Goal: Use online tool/utility: Utilize a website feature to perform a specific function

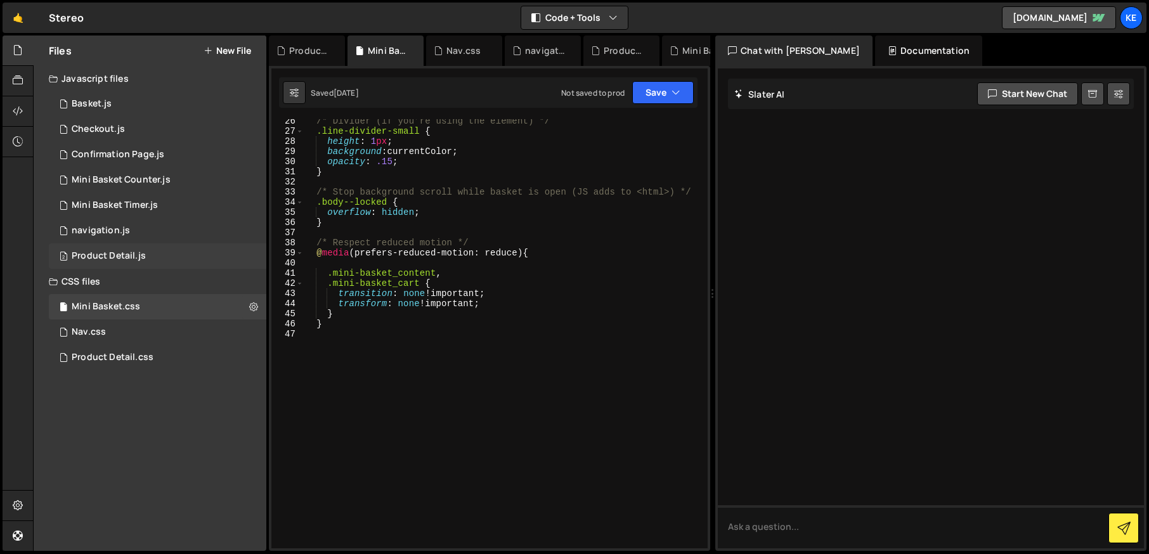
click at [112, 255] on div "Product Detail.js" at bounding box center [109, 256] width 74 height 11
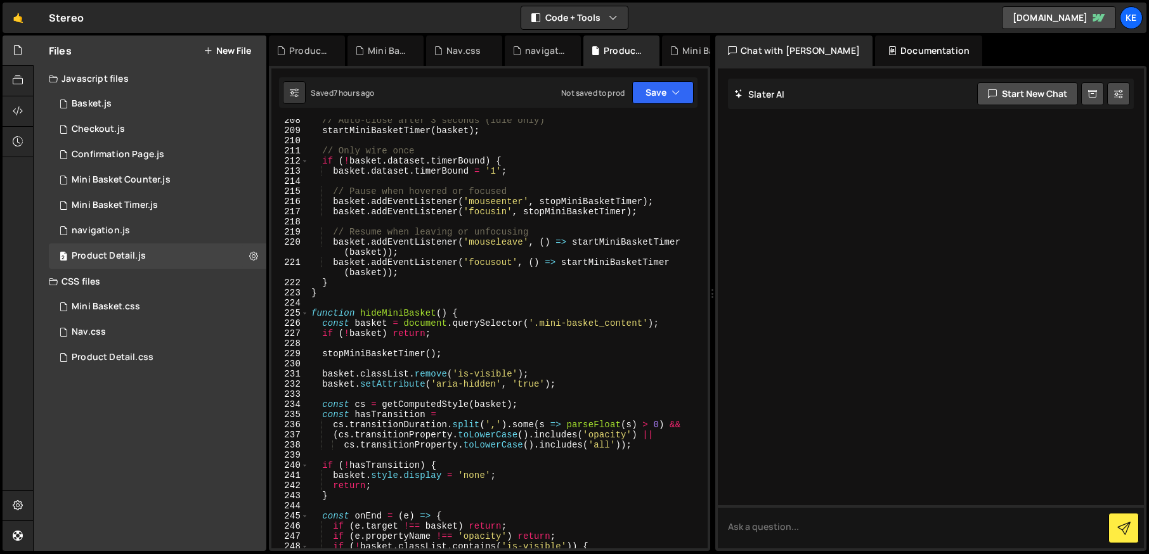
scroll to position [2186, 0]
type textarea "basket.addEventListener('mouseleave', () => startMiniBasketTimer(basket));"
click at [595, 241] on div "// Auto-close after 3 seconds (idle only) startMiniBasketTimer ( basket ) ; // …" at bounding box center [506, 340] width 394 height 450
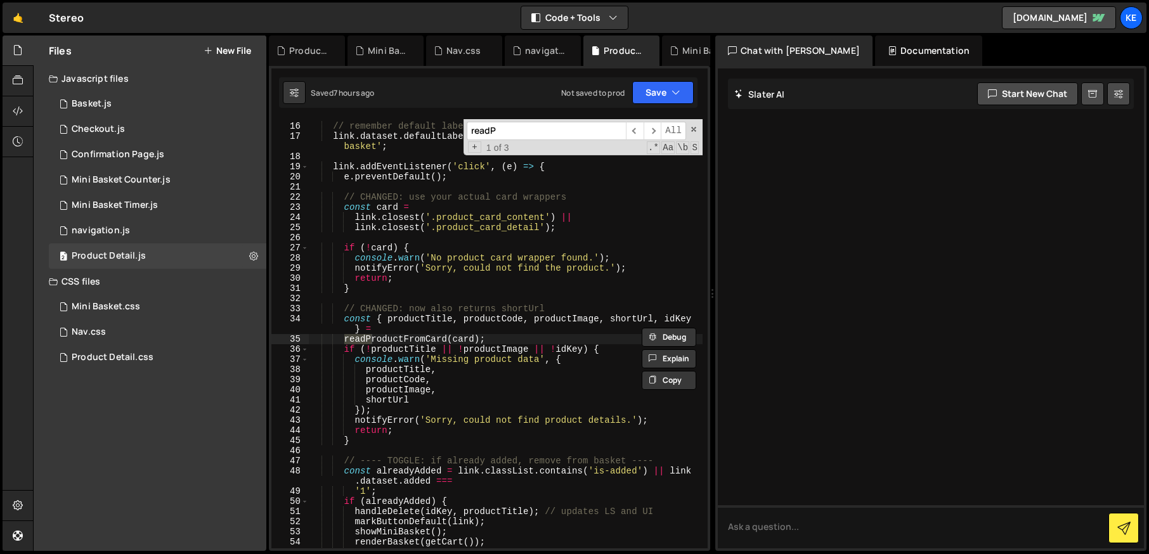
scroll to position [151, 0]
type input "readPr"
click at [653, 131] on span "​" at bounding box center [653, 131] width 18 height 18
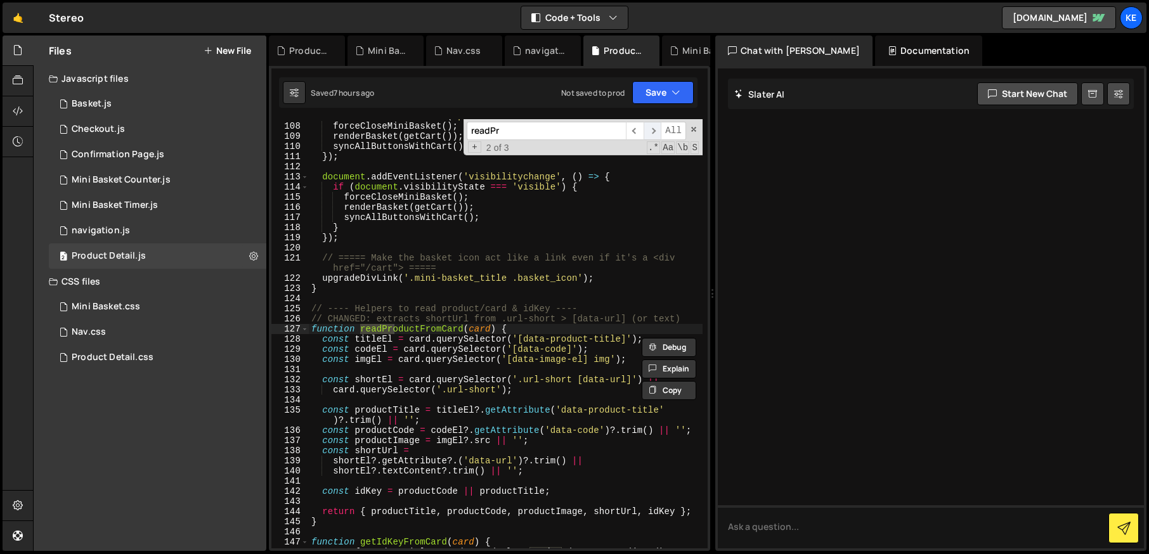
click at [653, 131] on span "​" at bounding box center [653, 131] width 18 height 18
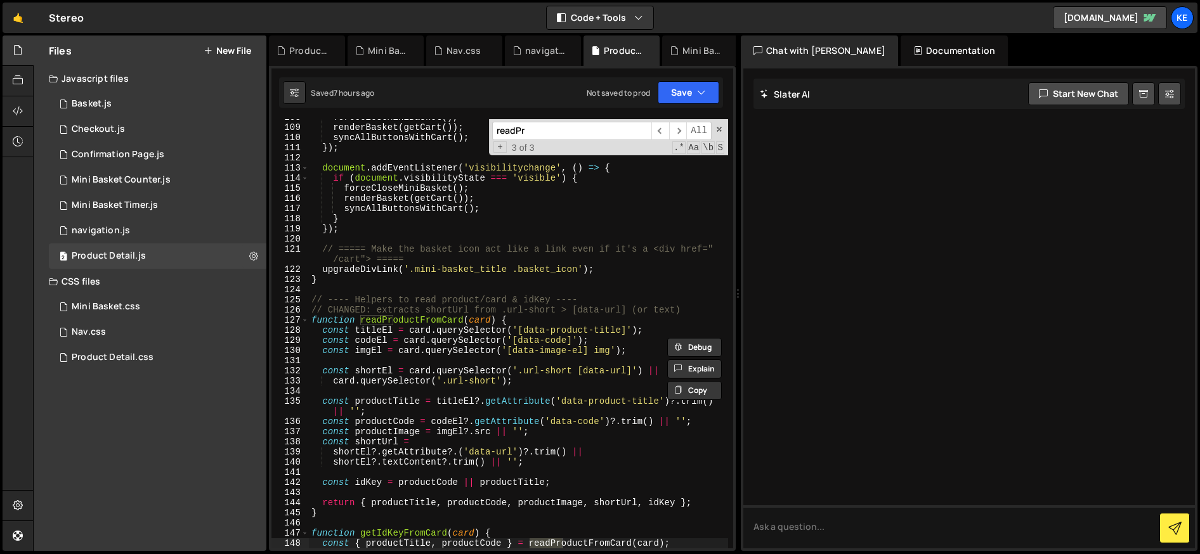
scroll to position [1113, 0]
type textarea "}"
click at [690, 222] on div "forceCloseMiniBasket ( ) ; renderBasket ( getCart ( )) ; syncAllButtonsWithCart…" at bounding box center [518, 337] width 419 height 450
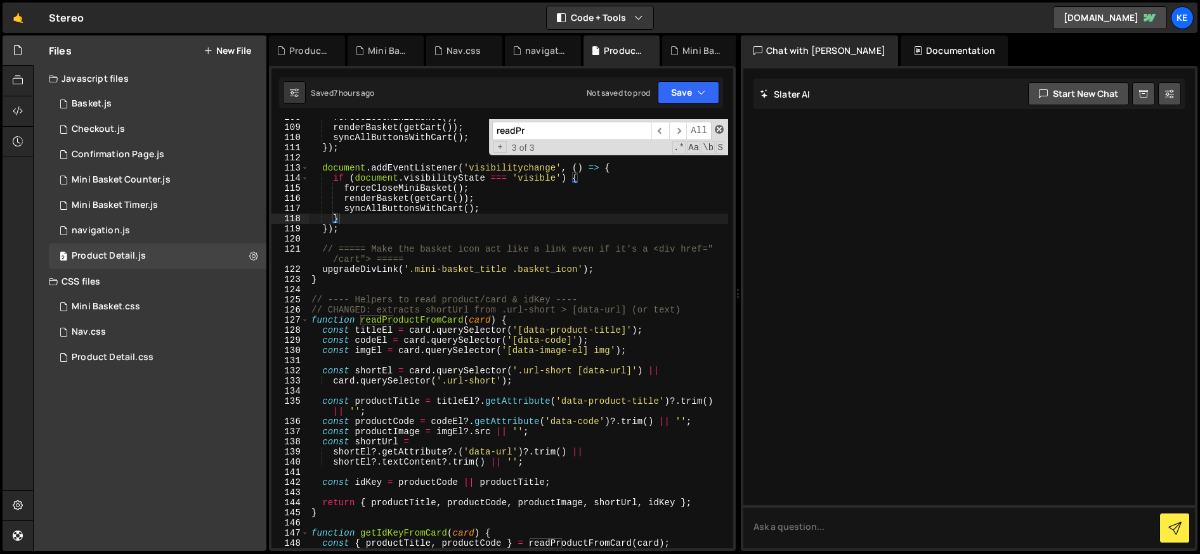
click at [719, 129] on span at bounding box center [719, 129] width 9 height 9
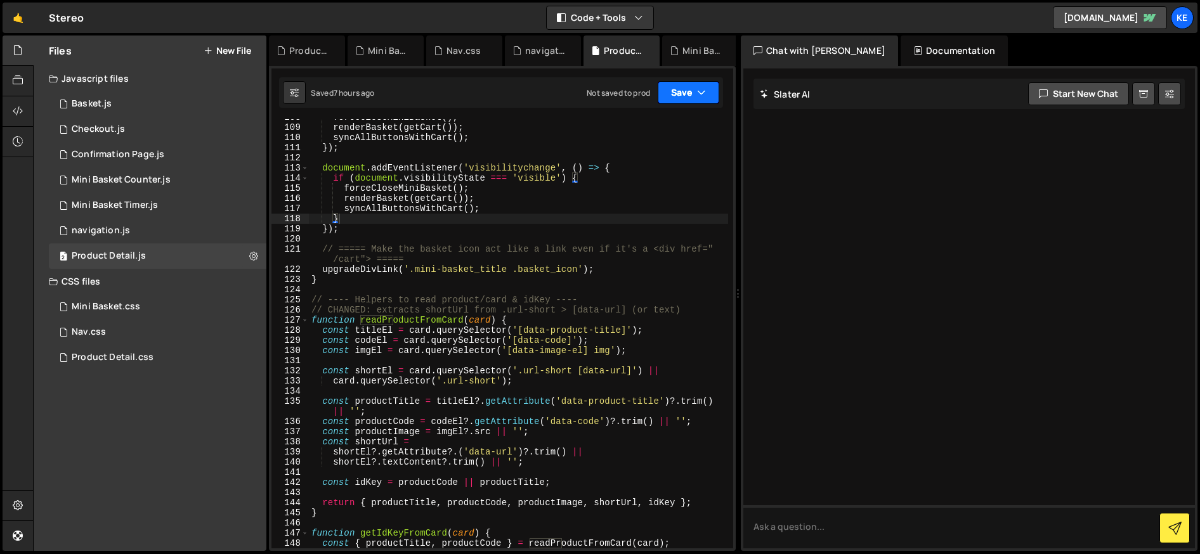
click at [683, 81] on button "Save" at bounding box center [689, 92] width 62 height 23
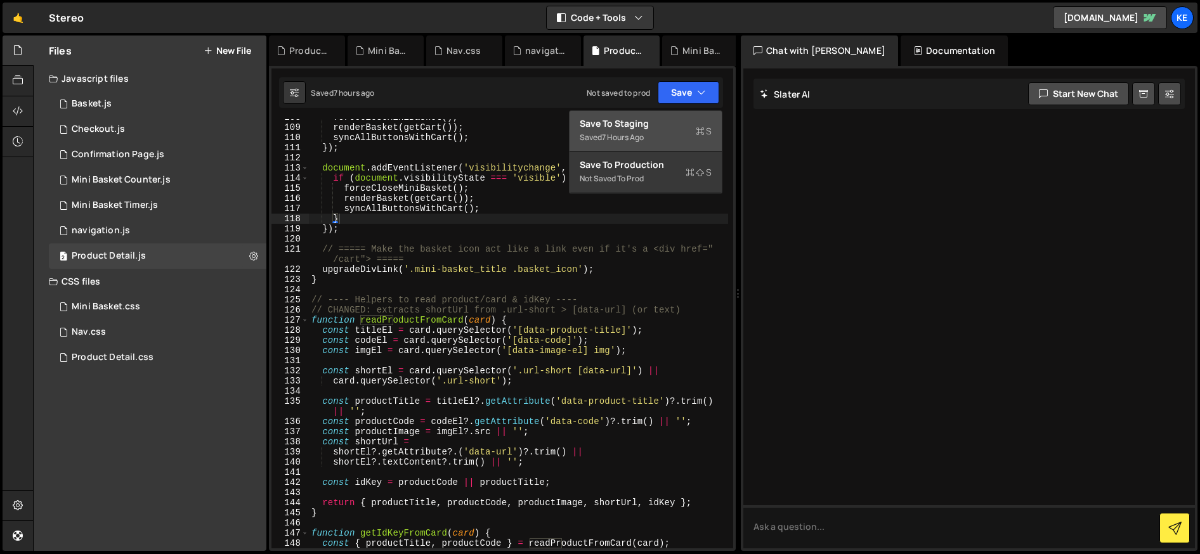
click at [648, 130] on div "Saved 7 hours ago" at bounding box center [646, 137] width 132 height 15
